Goal: Task Accomplishment & Management: Manage account settings

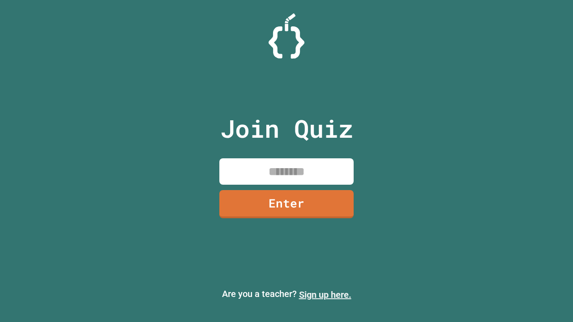
click at [325, 295] on link "Sign up here." at bounding box center [325, 295] width 52 height 11
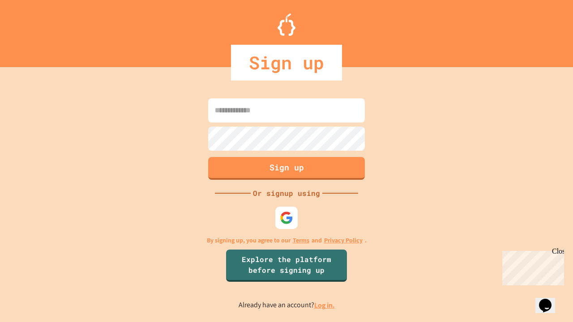
click at [325, 305] on link "Log in." at bounding box center [324, 305] width 21 height 9
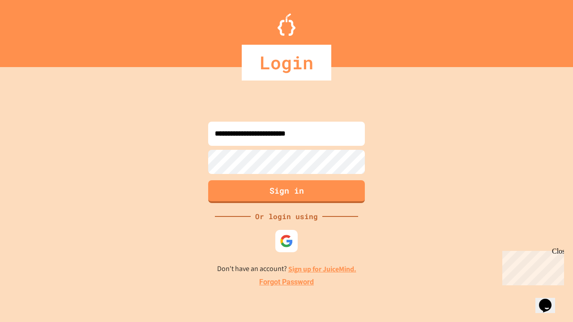
type input "**********"
